Goal: Transaction & Acquisition: Purchase product/service

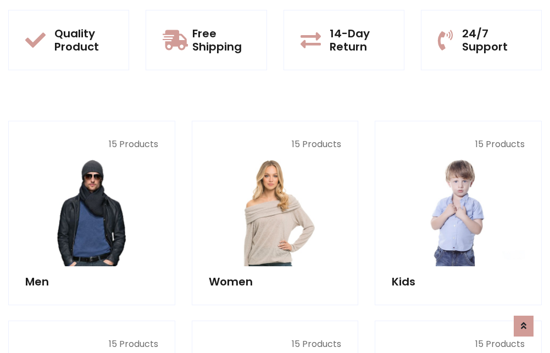
scroll to position [953, 0]
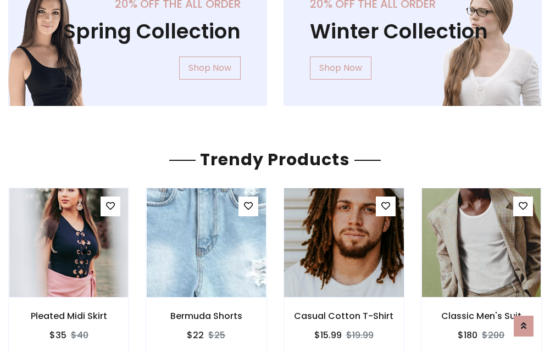
click at [344, 243] on img at bounding box center [344, 243] width 143 height 264
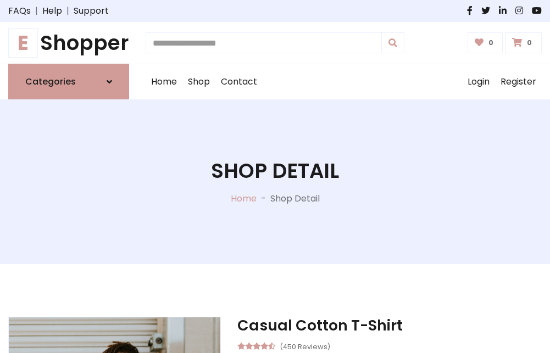
click at [69, 43] on h1 "E Shopper" at bounding box center [68, 43] width 121 height 24
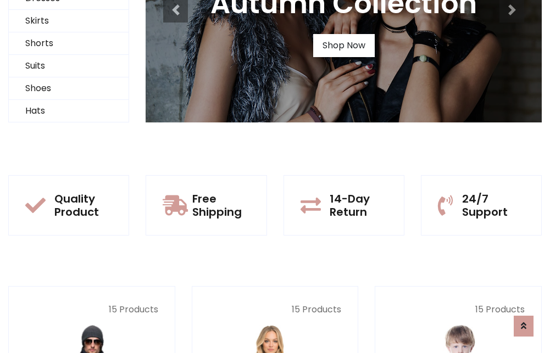
scroll to position [106, 0]
